Goal: Information Seeking & Learning: Compare options

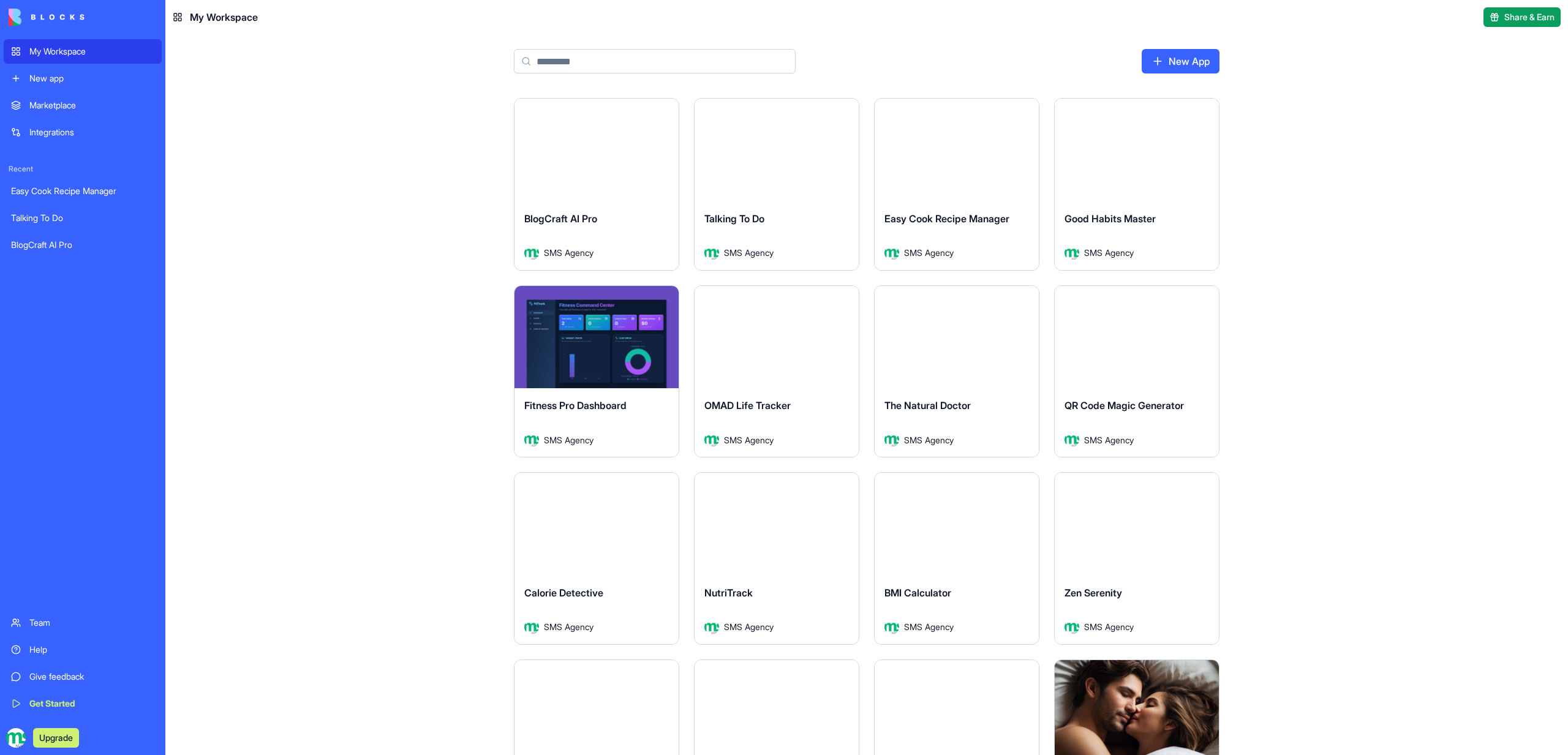
click at [737, 166] on div "Launch" at bounding box center [777, 150] width 164 height 103
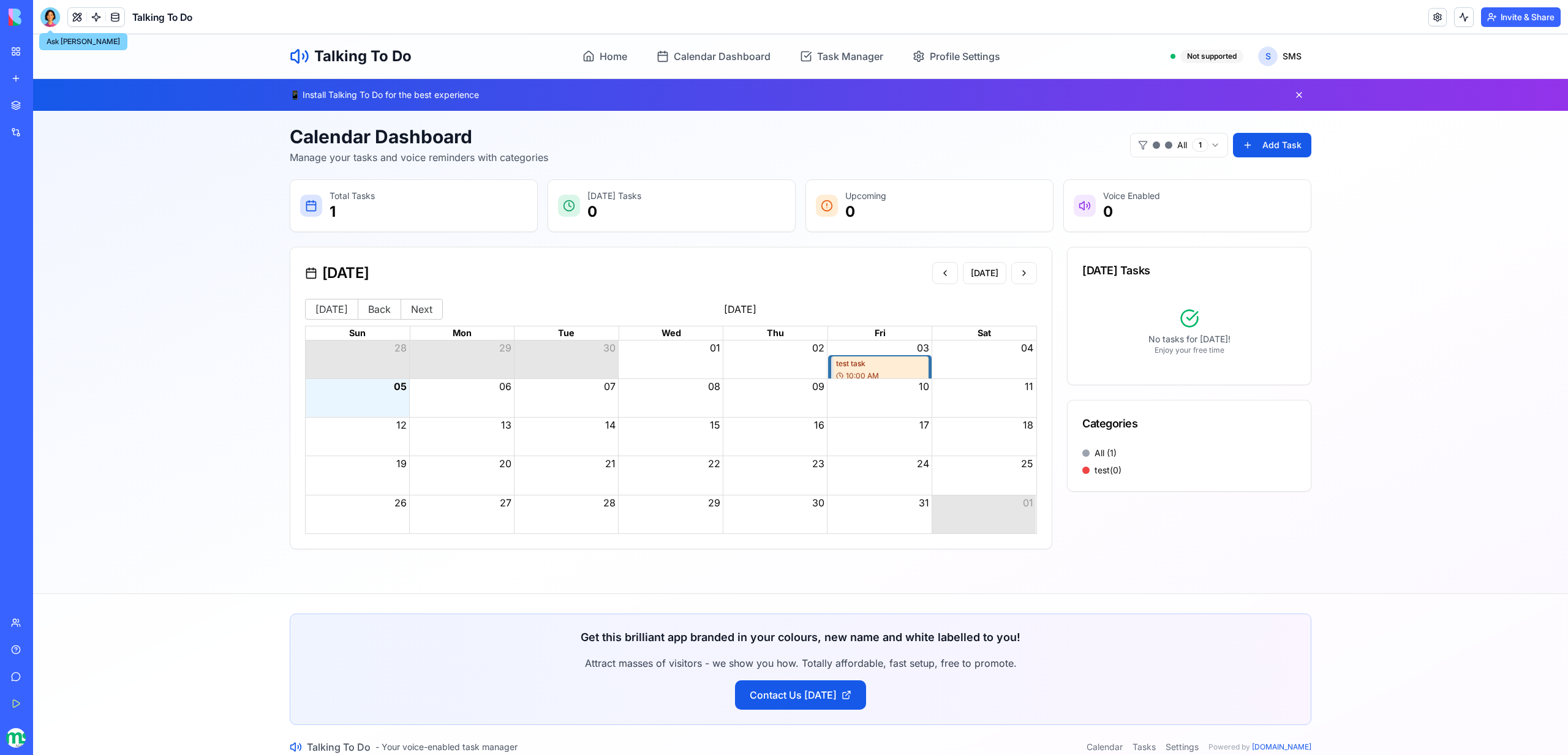
click at [51, 23] on div at bounding box center [49, 17] width 19 height 19
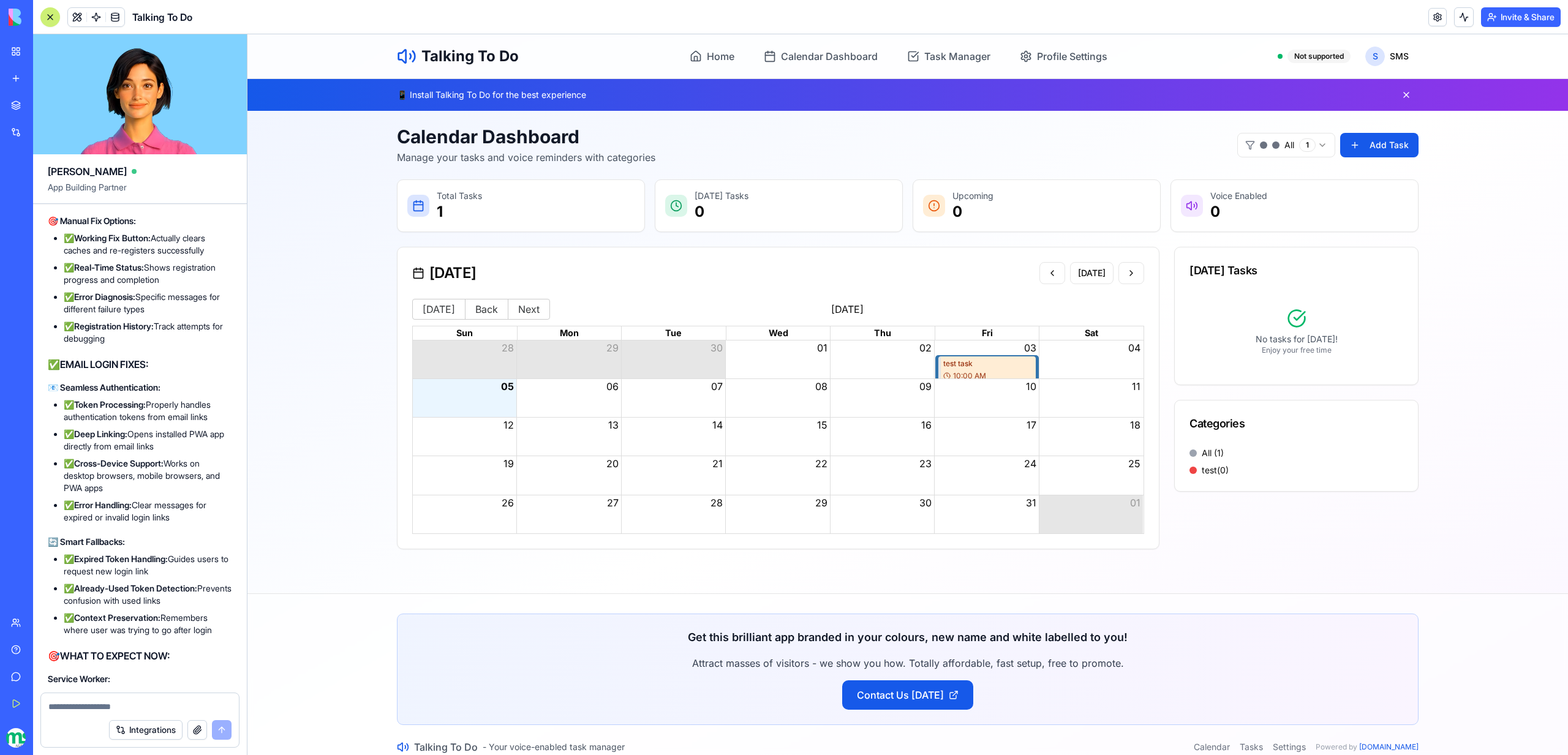
scroll to position [15102, 0]
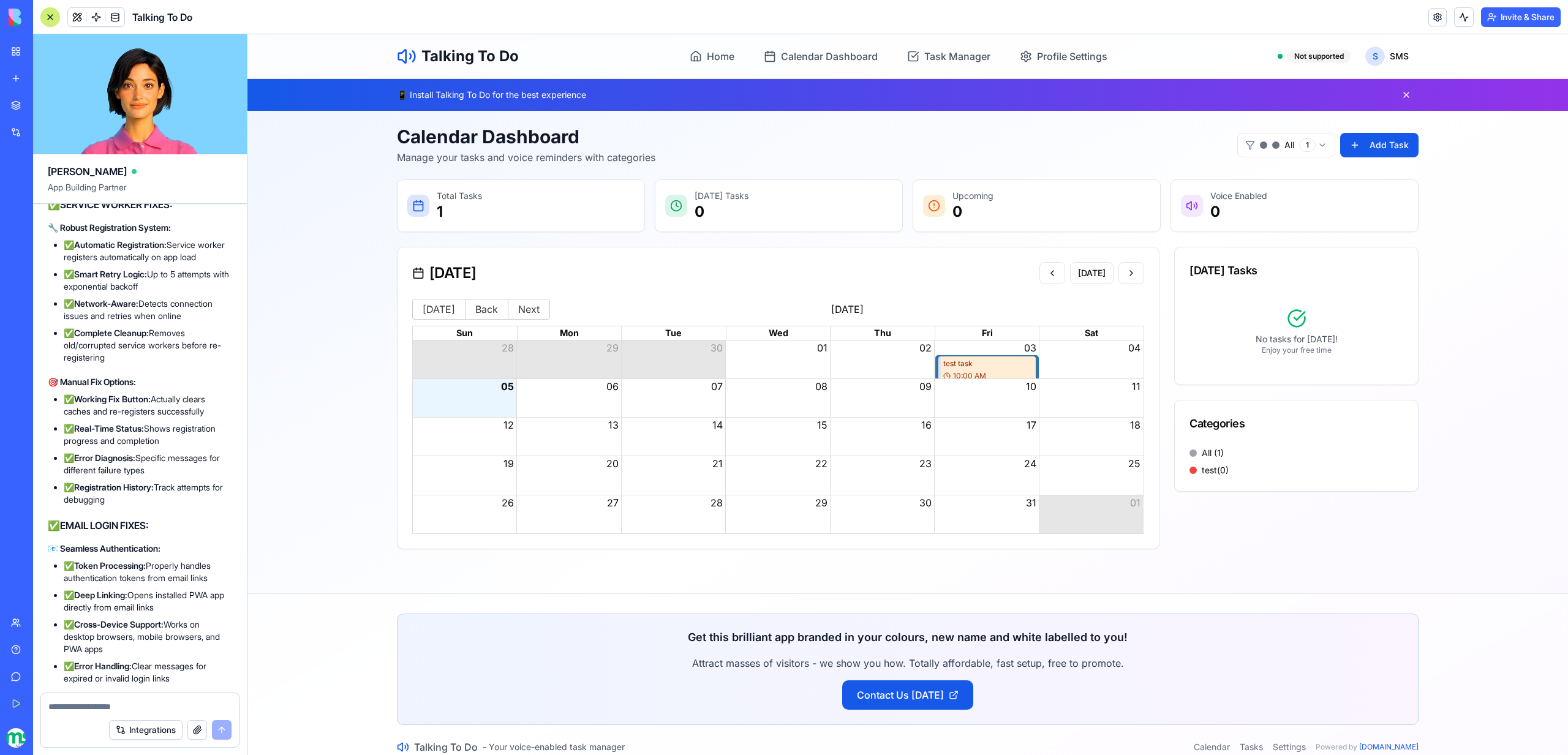
click at [99, 9] on link at bounding box center [96, 17] width 18 height 18
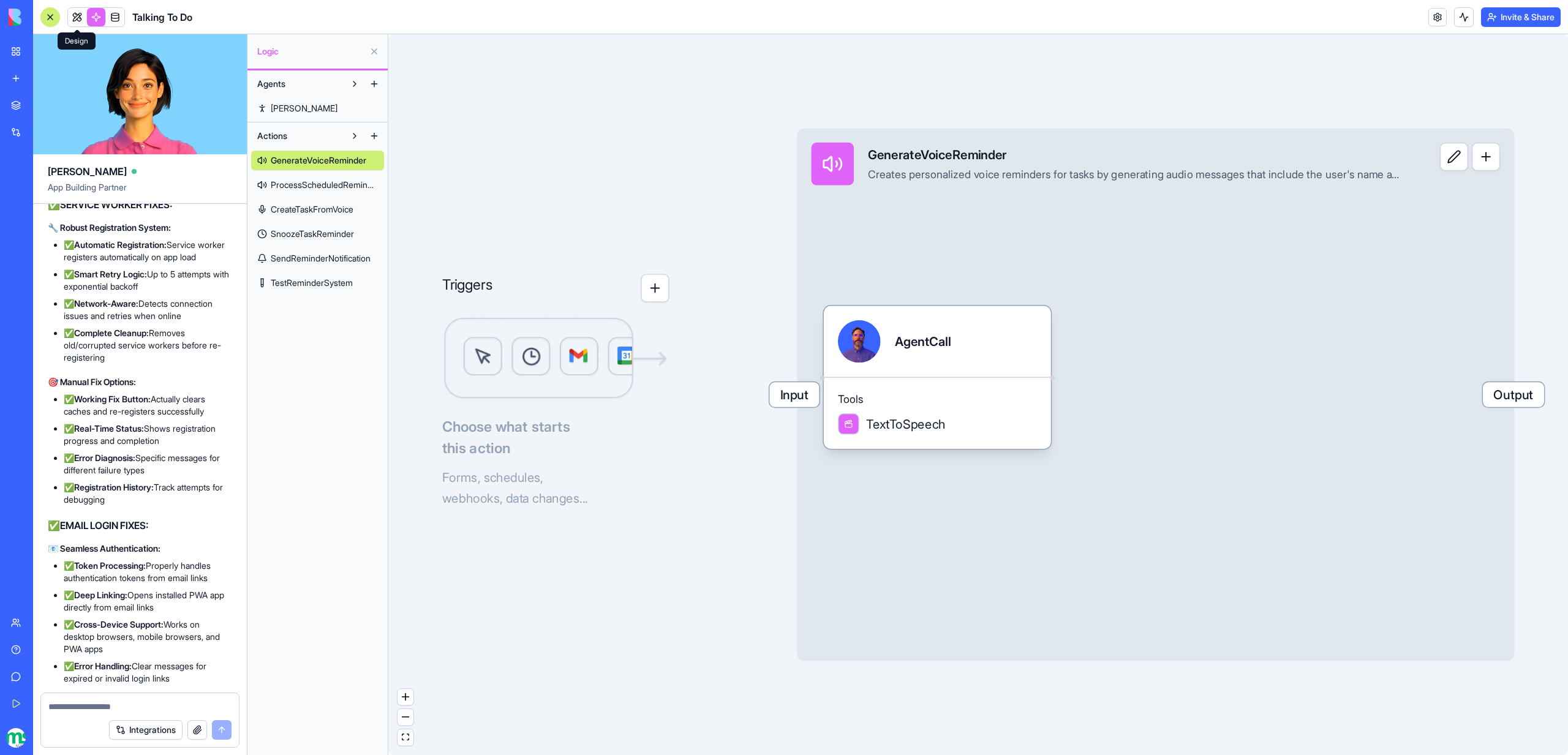
click at [81, 20] on link at bounding box center [77, 17] width 18 height 18
click at [81, 20] on button at bounding box center [77, 17] width 18 height 18
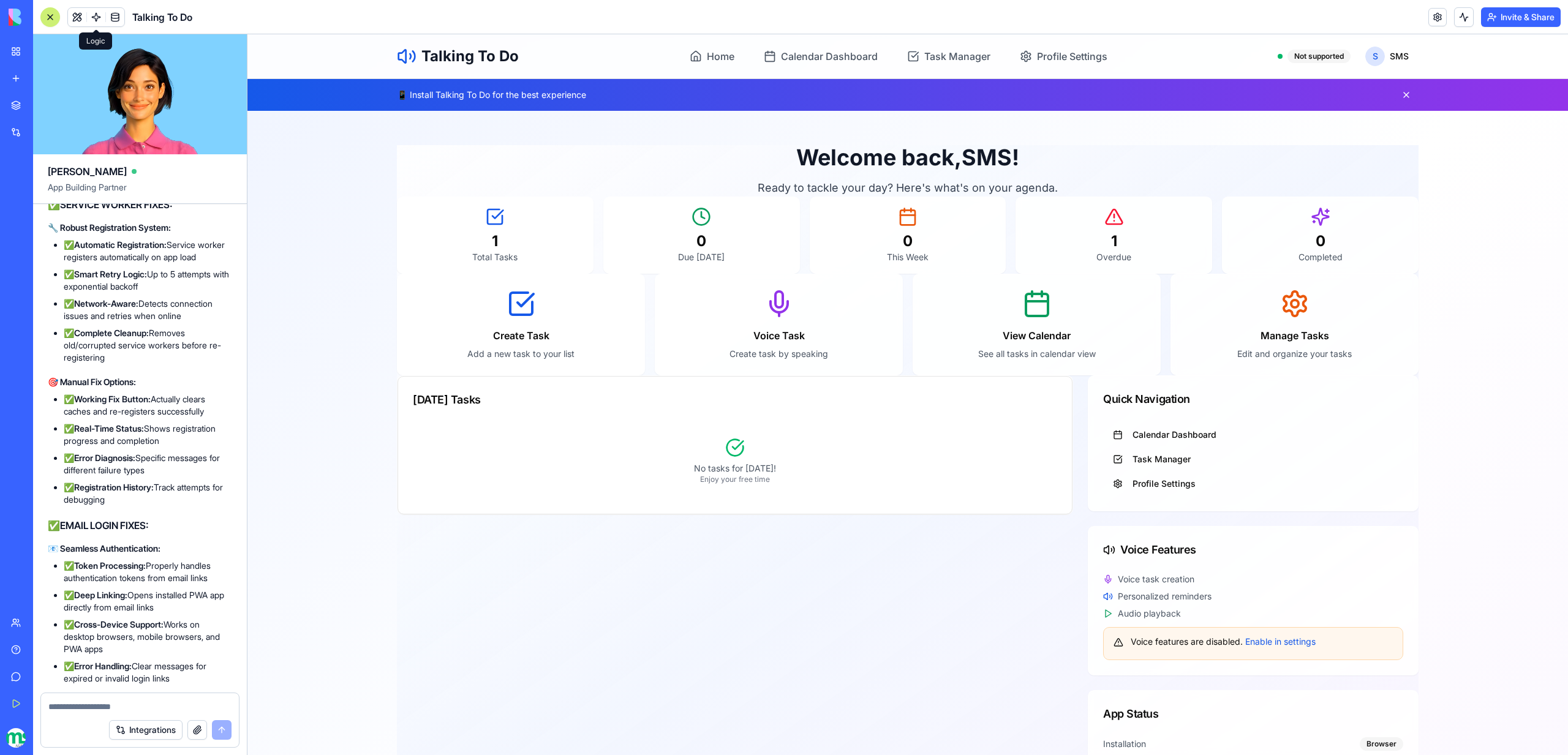
click at [94, 16] on link at bounding box center [96, 17] width 18 height 18
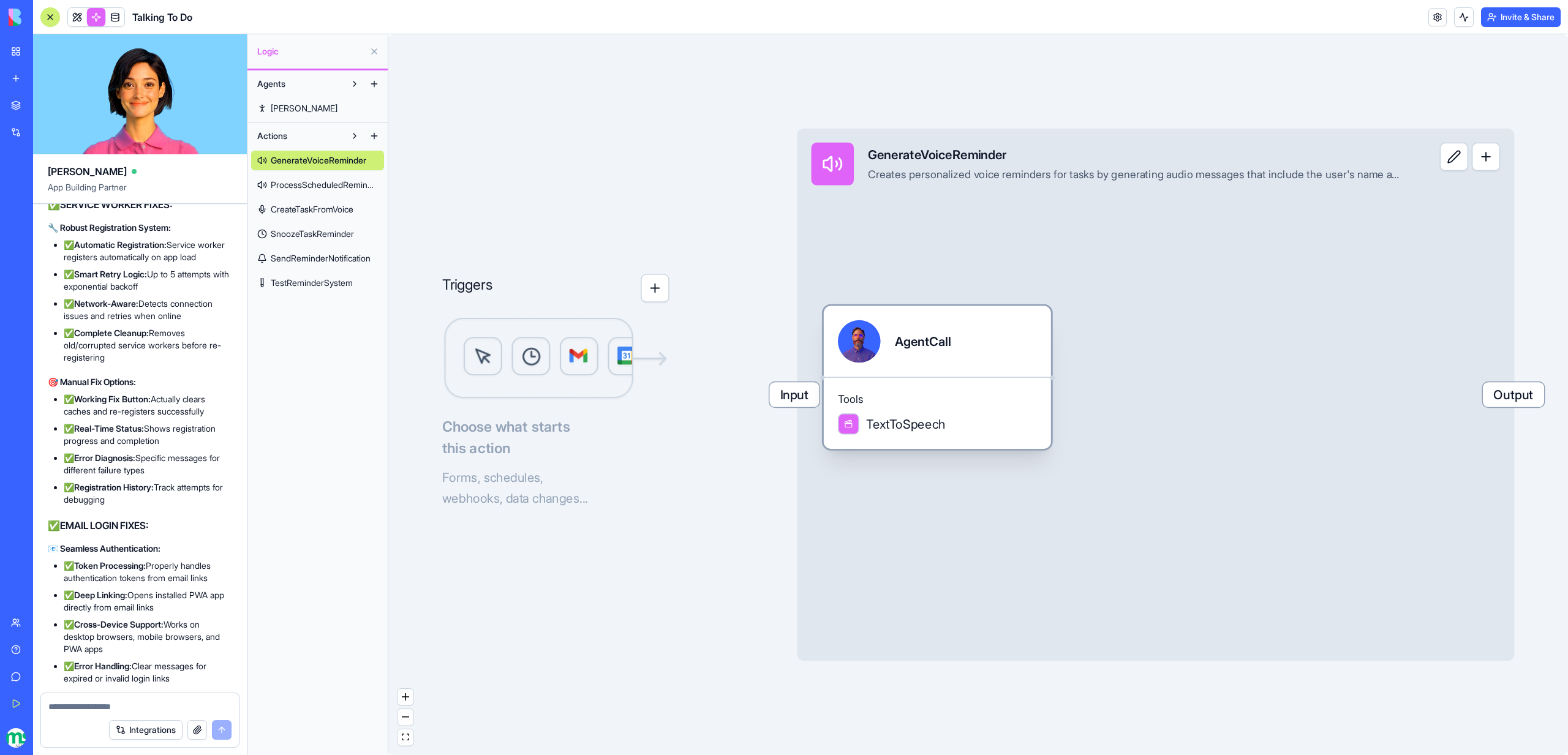
click at [968, 353] on div "AgentCall" at bounding box center [937, 341] width 199 height 43
click at [968, 353] on div "AgentCall" at bounding box center [953, 342] width 55 height 43
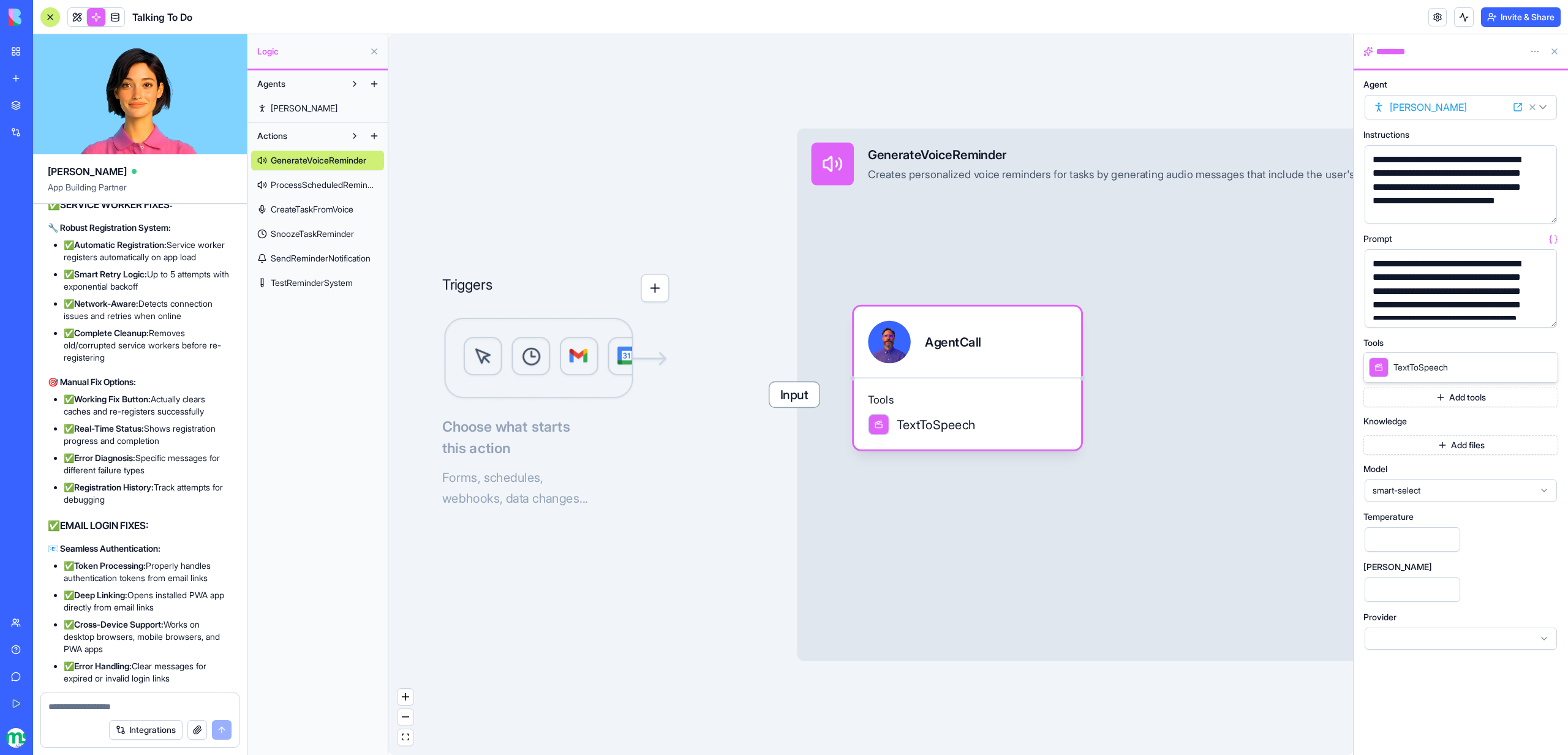
click at [1542, 320] on button "button" at bounding box center [1545, 315] width 19 height 19
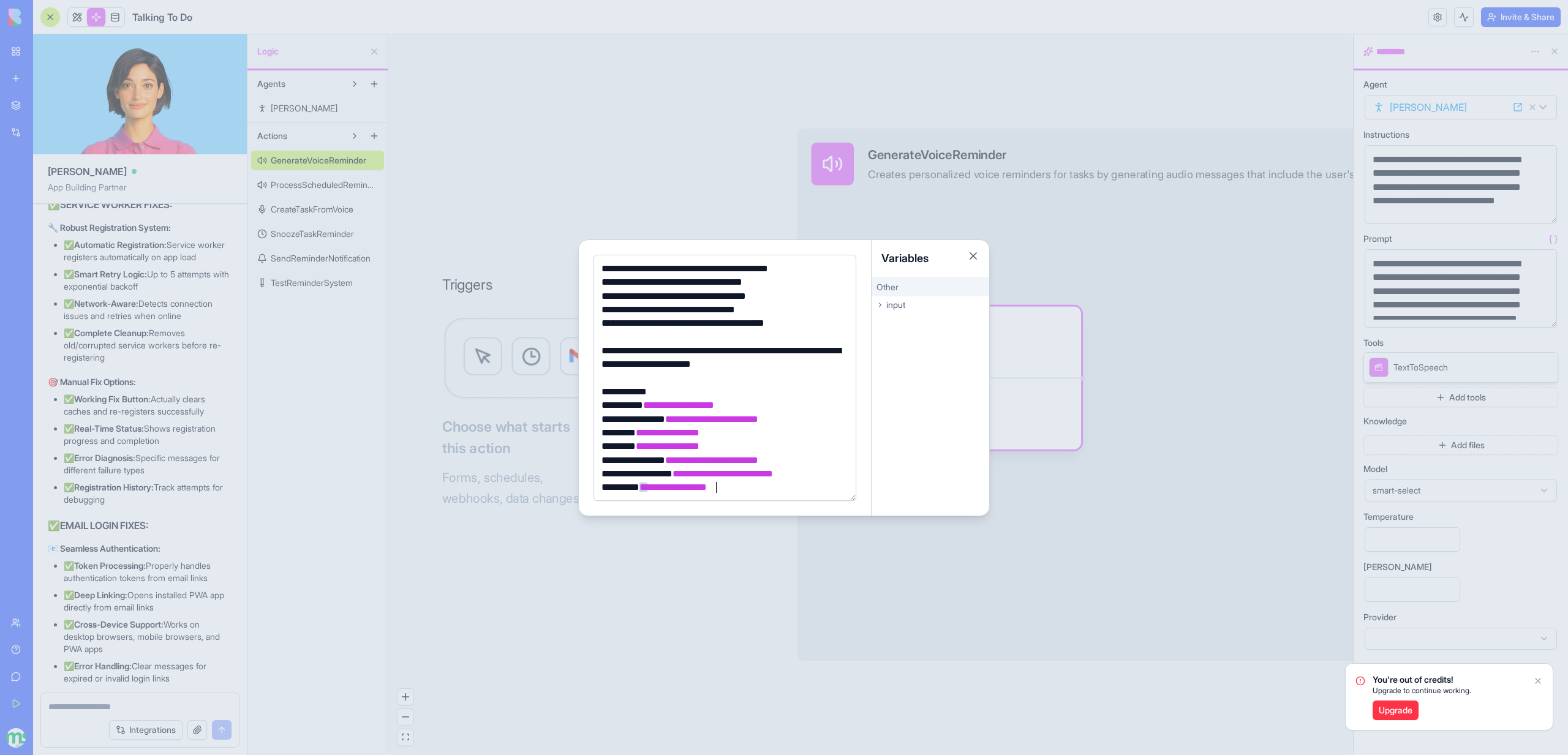
scroll to position [99, 0]
click at [670, 164] on div at bounding box center [784, 378] width 1568 height 755
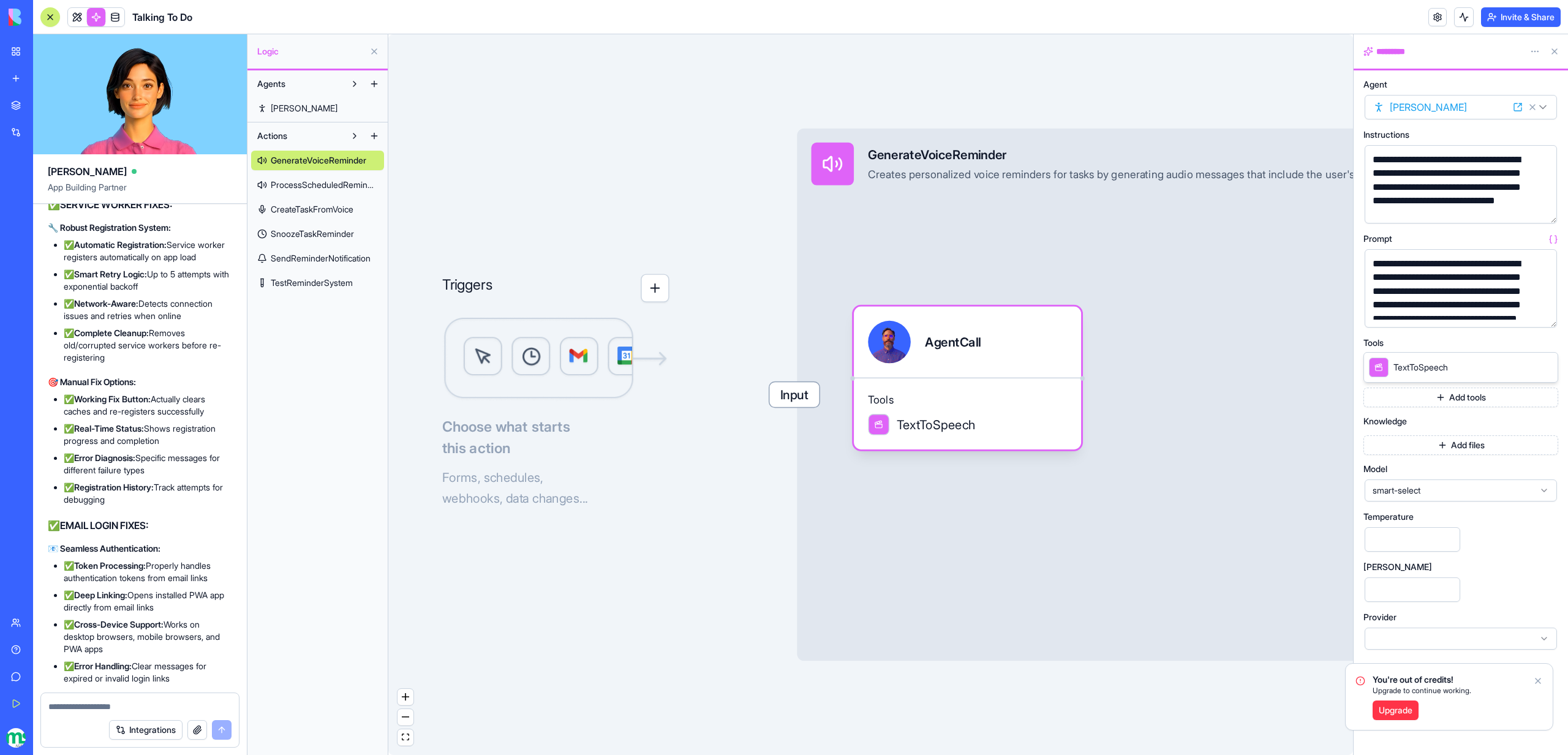
click at [1414, 716] on link "Upgrade" at bounding box center [1395, 710] width 46 height 19
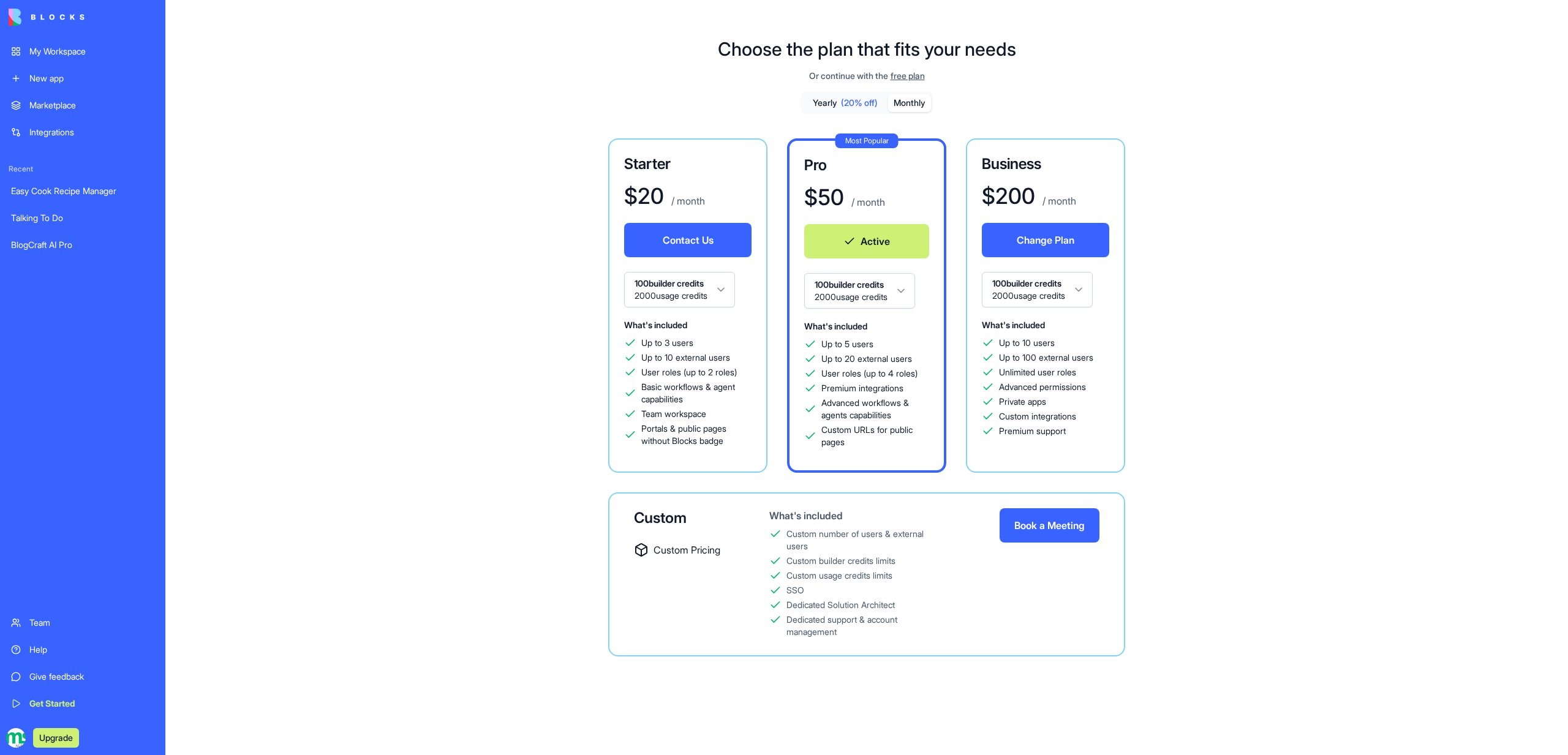
click at [43, 219] on div "Talking To Do" at bounding box center [82, 218] width 143 height 13
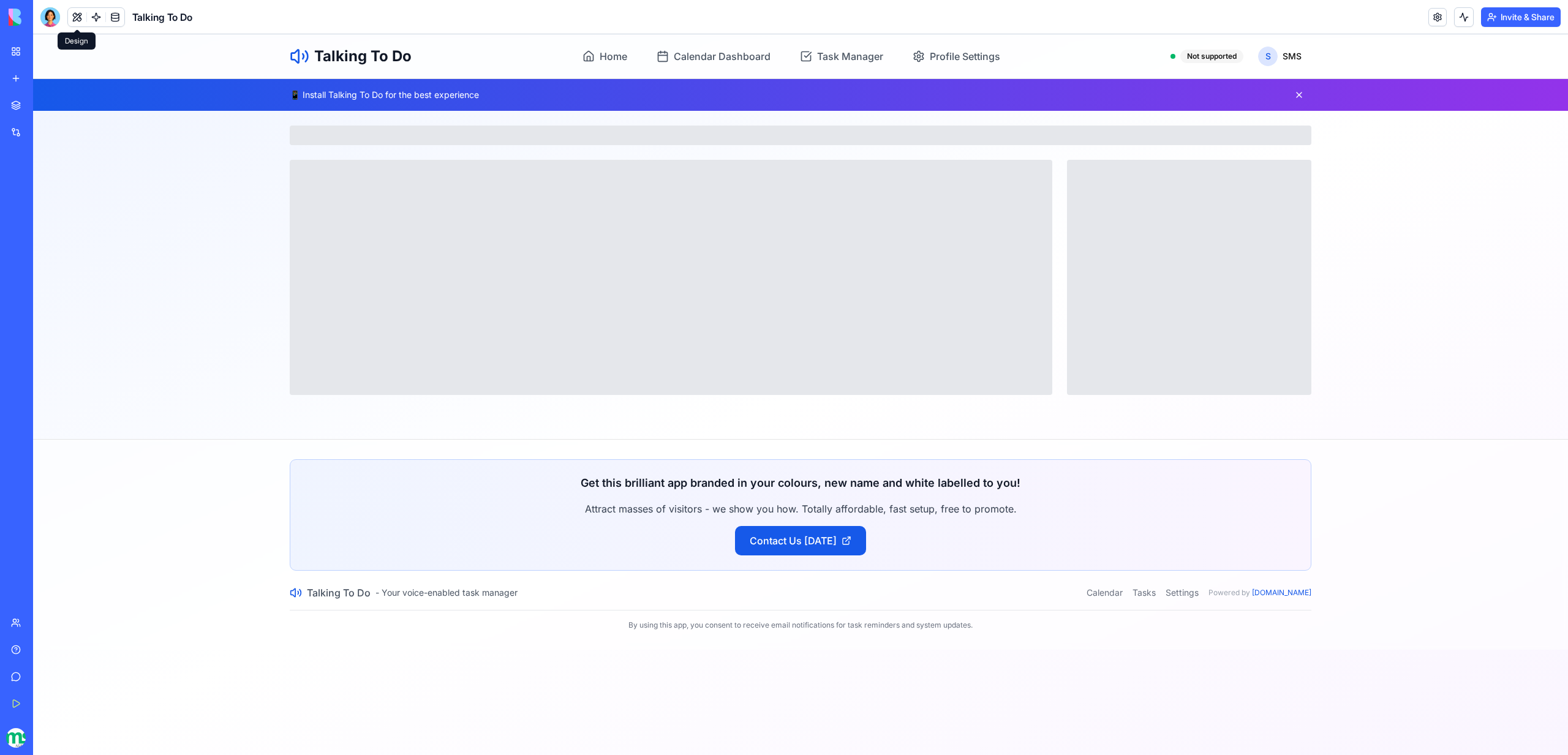
click at [82, 17] on button at bounding box center [77, 17] width 18 height 18
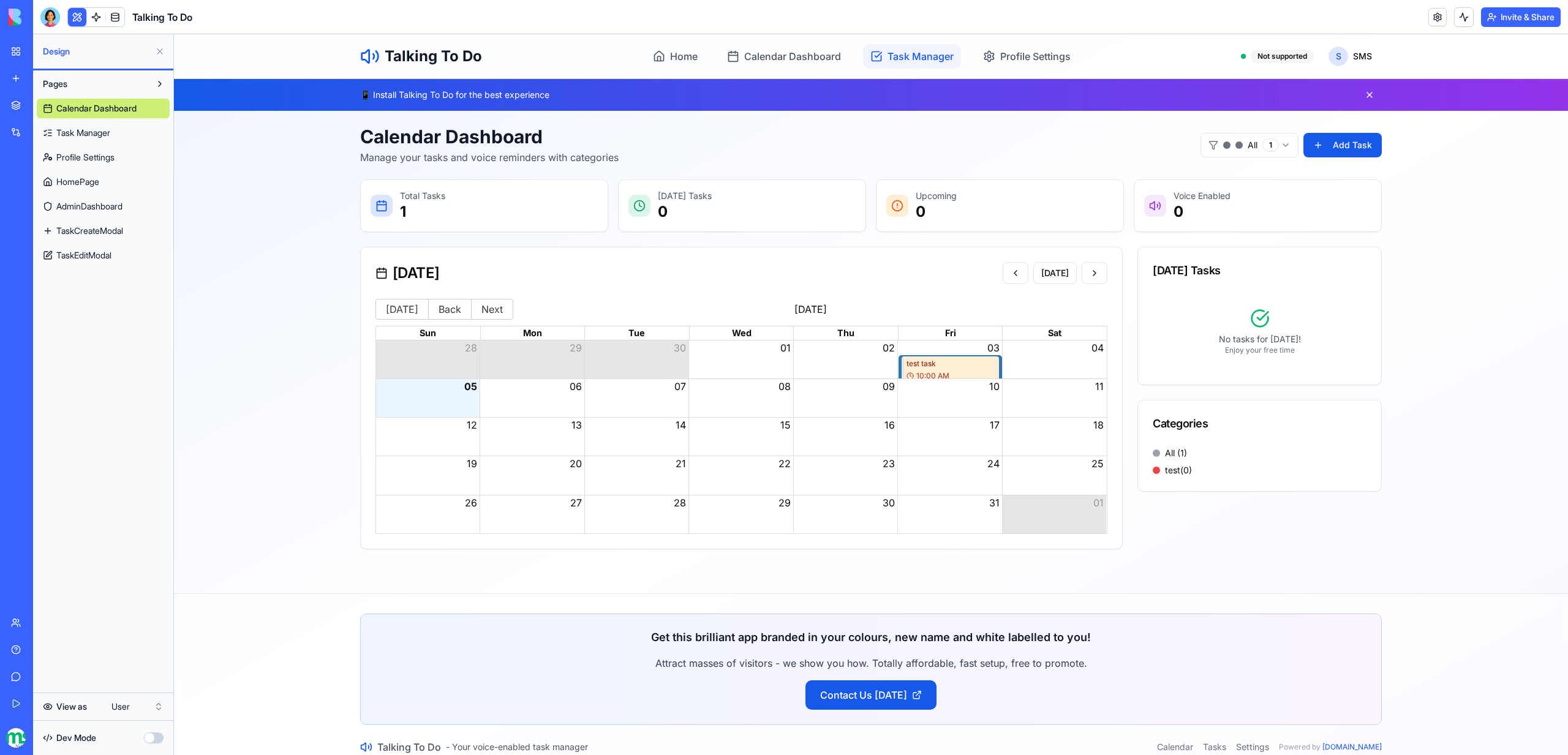
click at [895, 46] on link "Task Manager" at bounding box center [912, 56] width 98 height 24
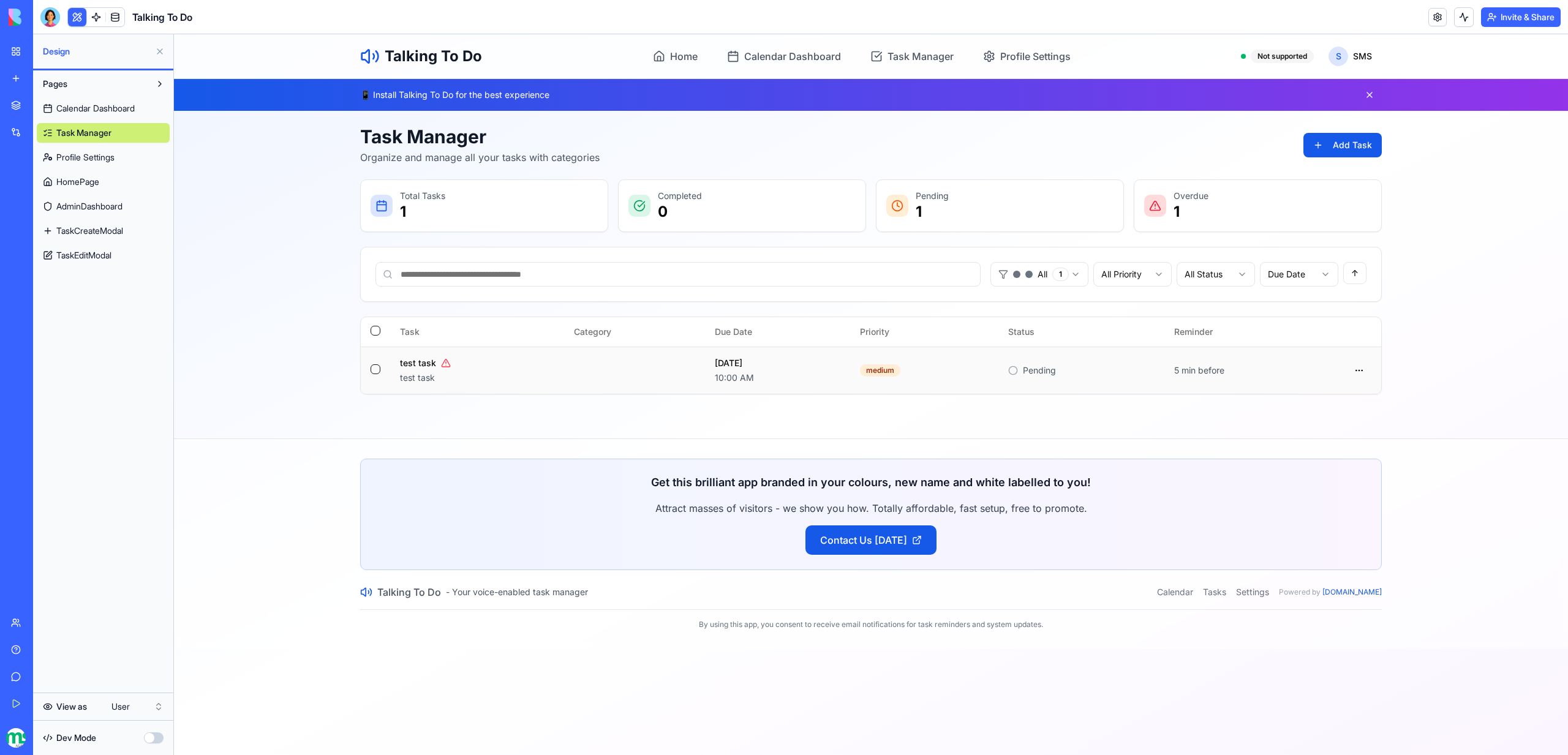
click at [705, 364] on td "[DATE] 10:00 AM" at bounding box center [777, 370] width 145 height 47
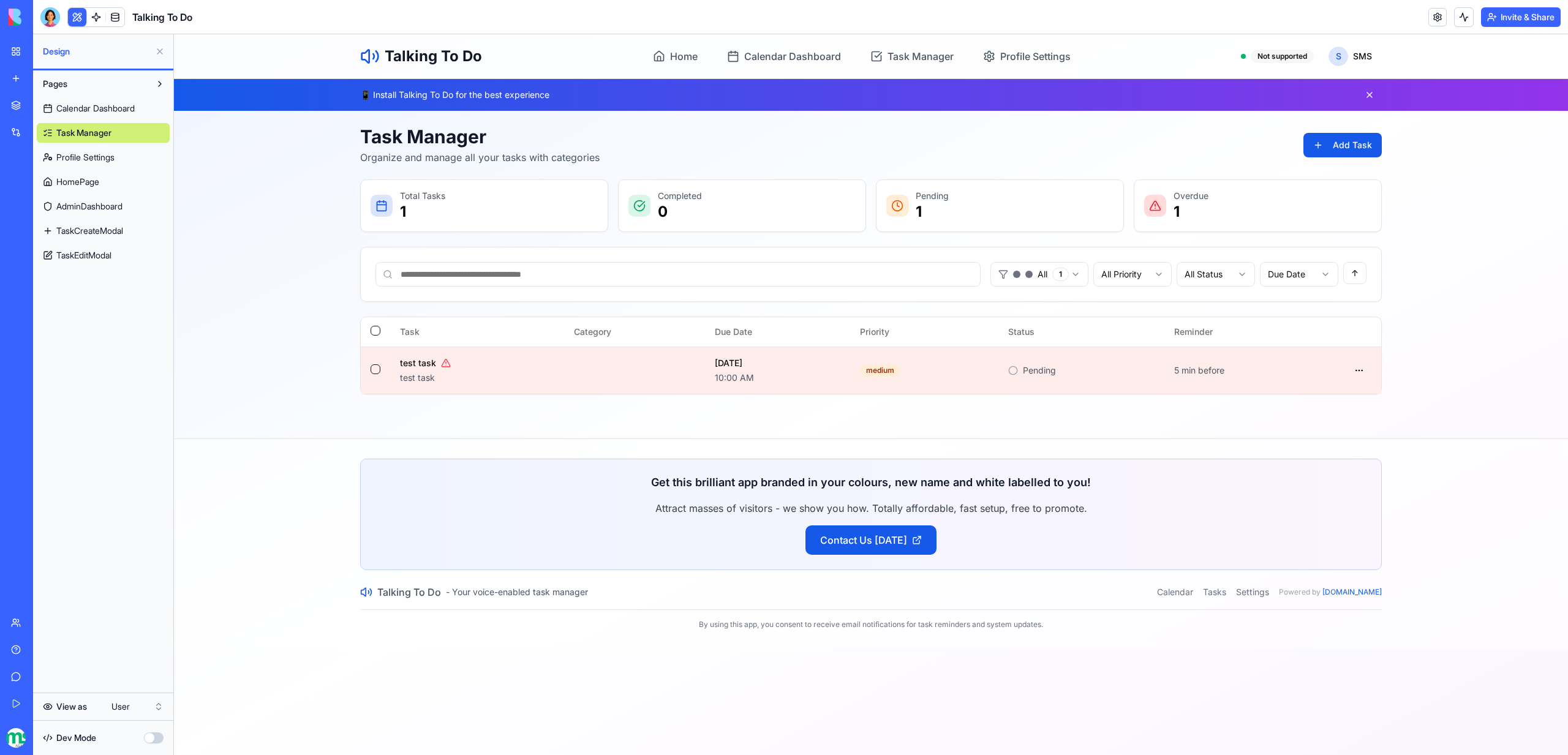
click at [1284, 53] on div "Not supported" at bounding box center [1282, 56] width 63 height 13
click at [1342, 53] on html "Talking To Do Home Calendar Dashboard Task Manager Profile Settings Not support…" at bounding box center [871, 394] width 1394 height 721
click at [691, 44] on link "Home" at bounding box center [675, 56] width 60 height 24
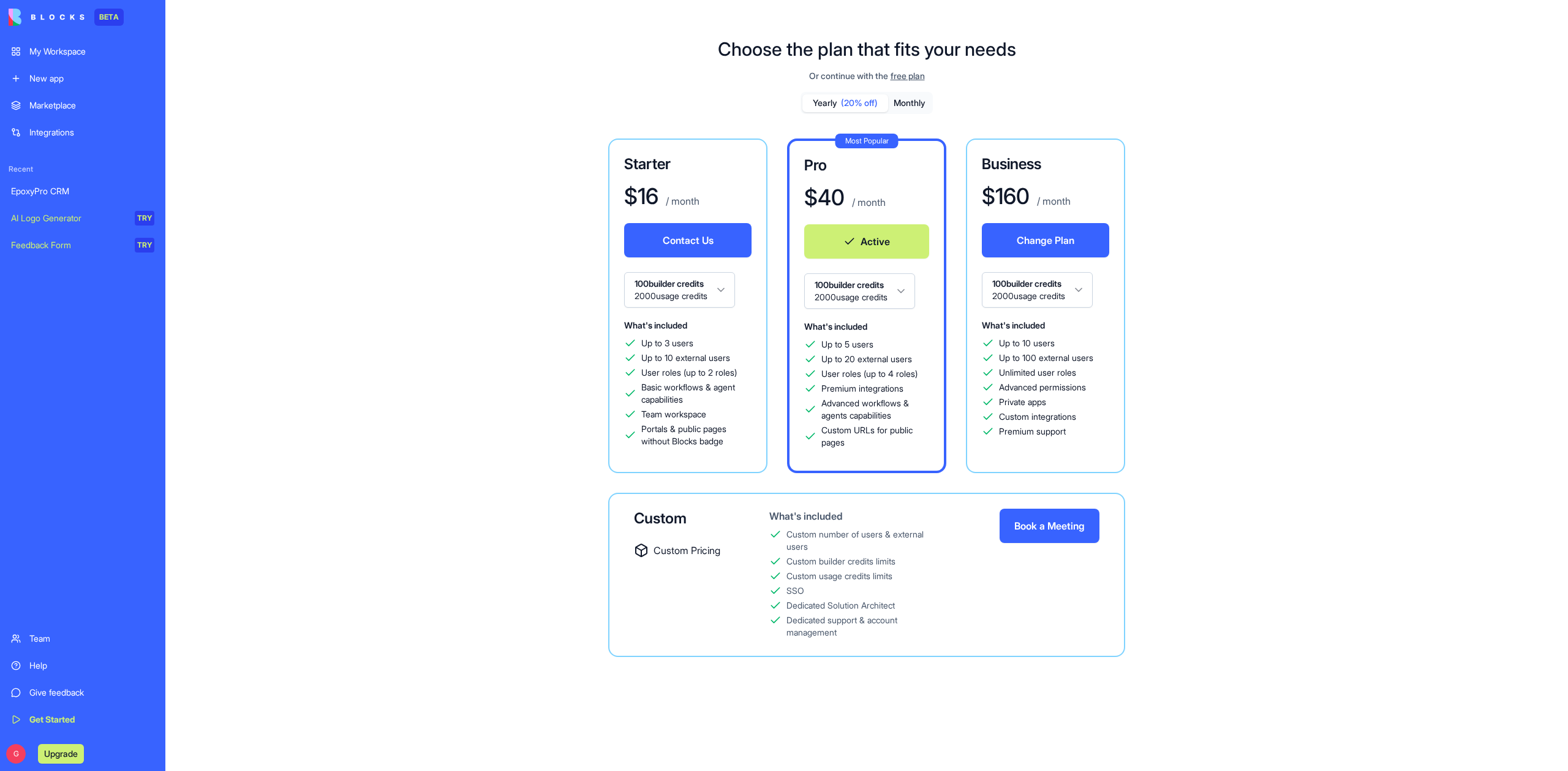
click at [42, 187] on div "EpoxyPro CRM" at bounding box center [82, 191] width 143 height 13
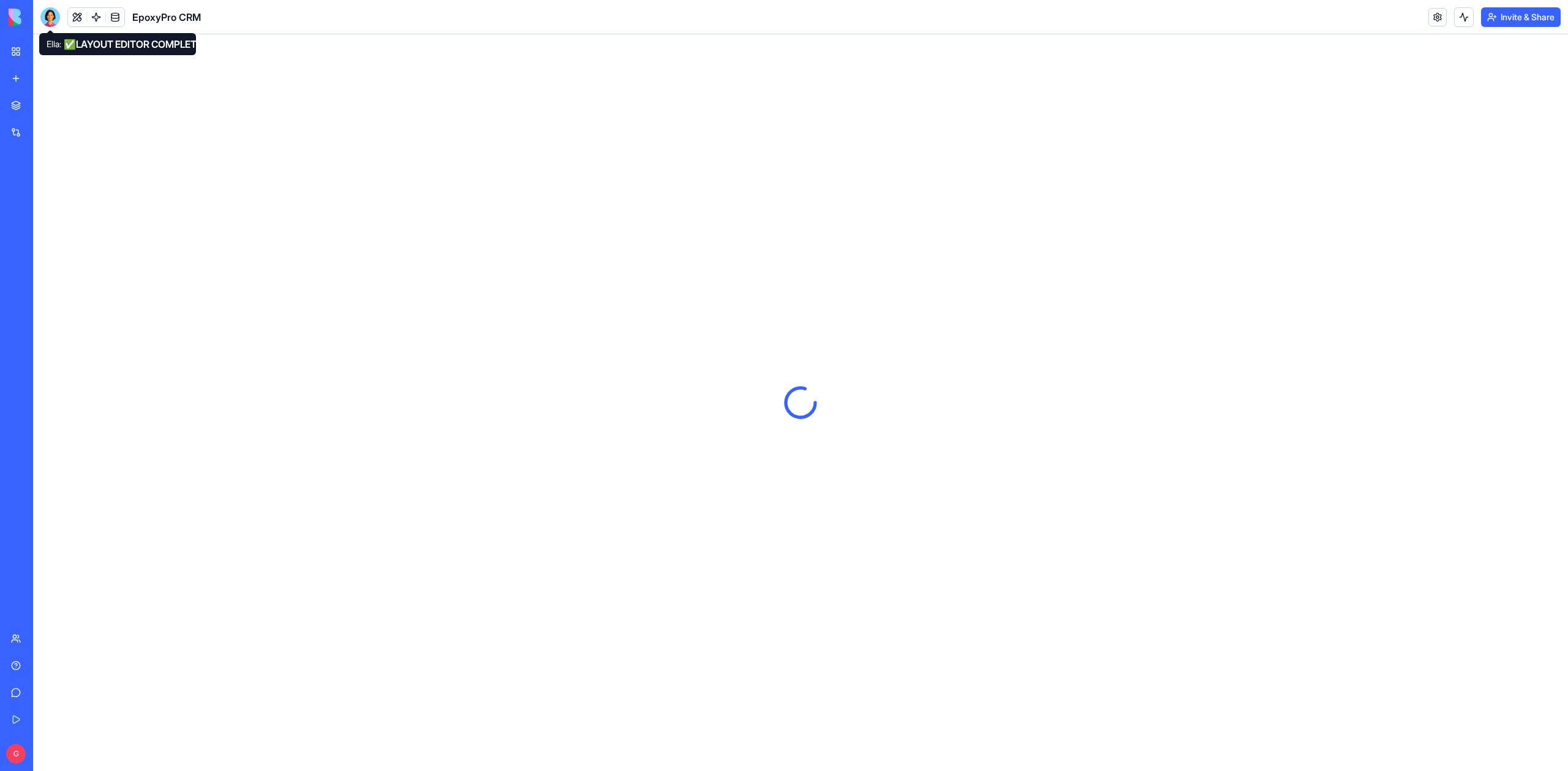
click at [50, 19] on div at bounding box center [49, 17] width 19 height 19
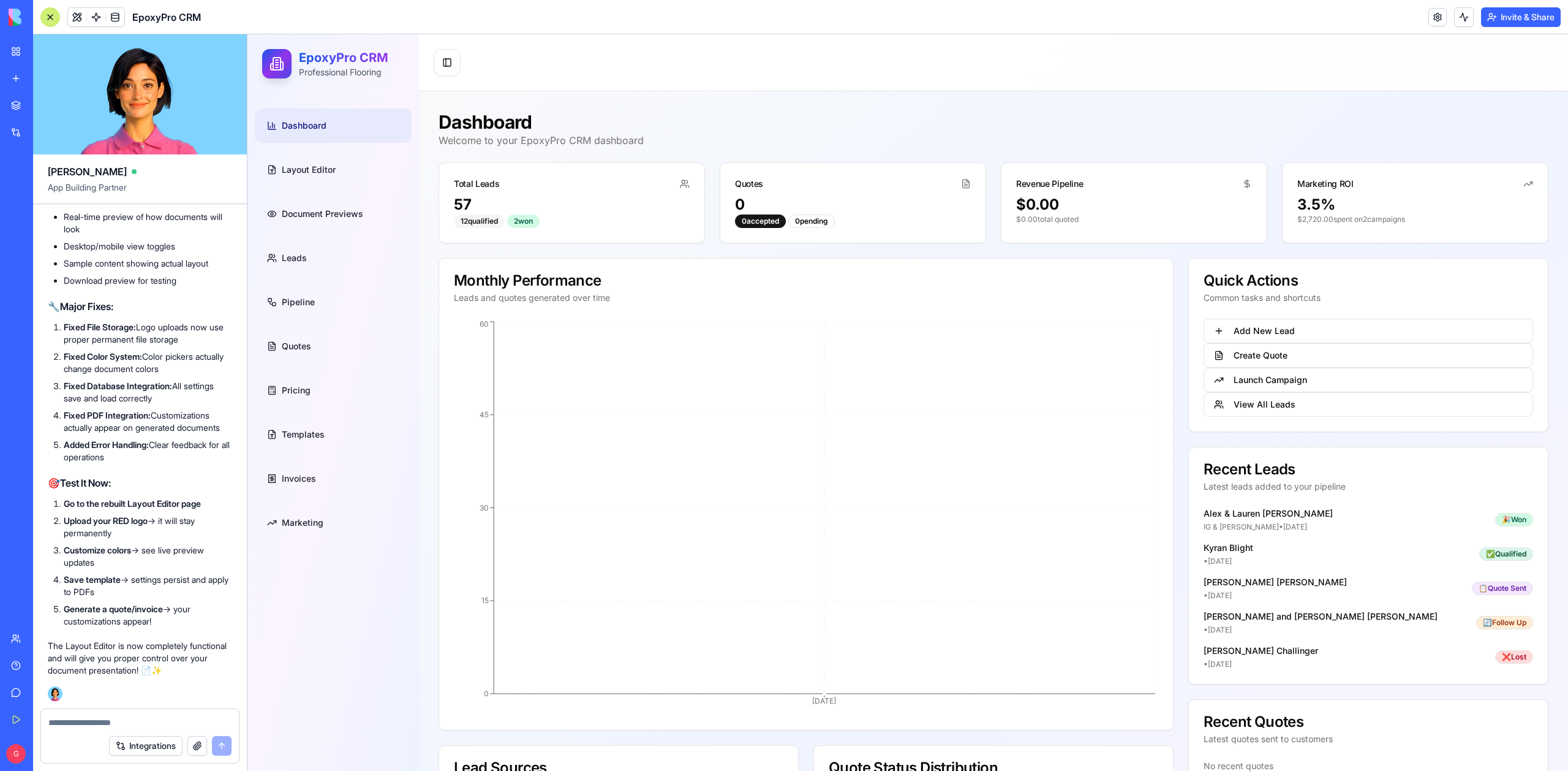
scroll to position [98835, 0]
click at [325, 222] on link "Document Previews" at bounding box center [333, 213] width 157 height 34
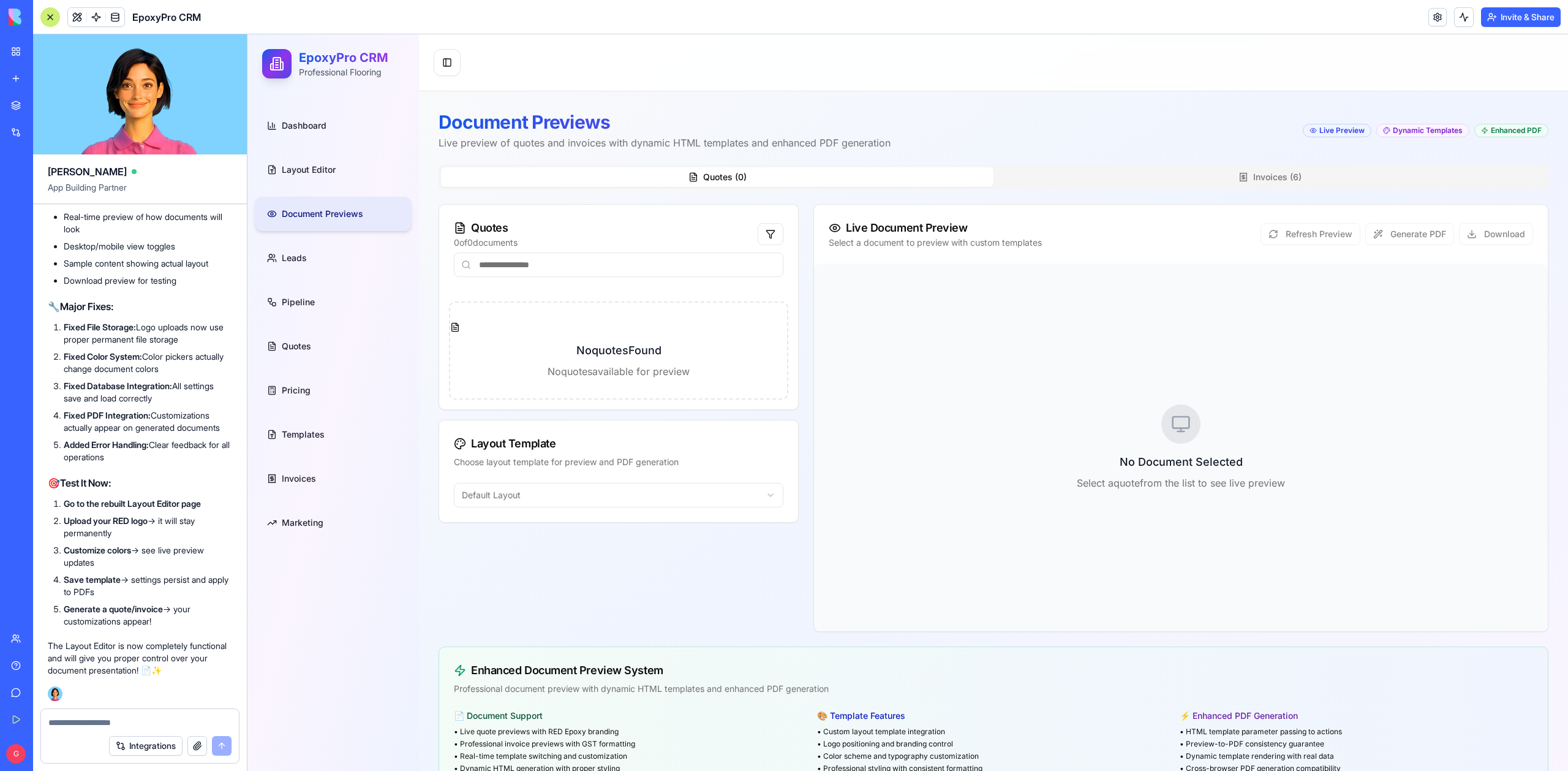
click at [344, 212] on span "Document Previews" at bounding box center [322, 214] width 81 height 13
